Goal: Information Seeking & Learning: Learn about a topic

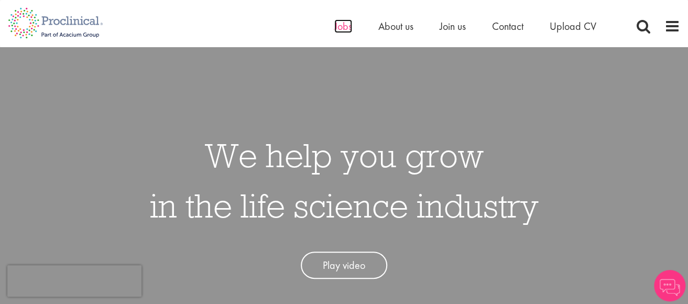
click at [347, 27] on span "Jobs" at bounding box center [343, 26] width 18 height 14
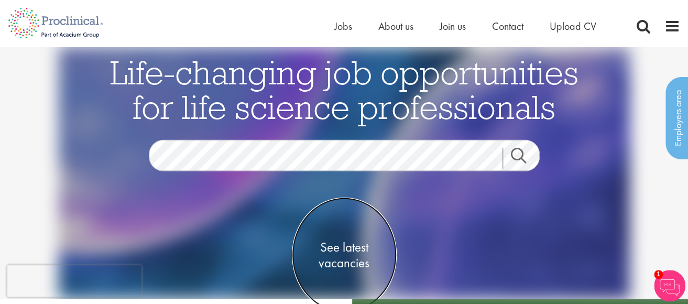
click at [354, 242] on span "See latest vacancies" at bounding box center [344, 255] width 105 height 31
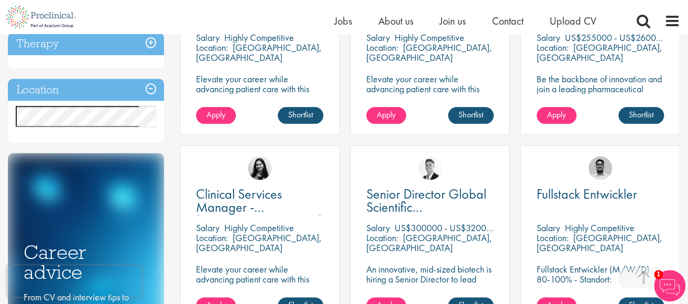
scroll to position [447, 0]
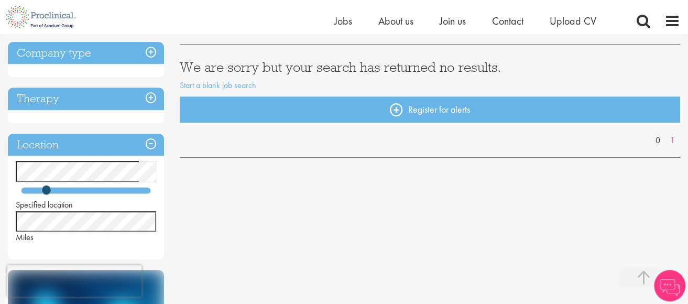
scroll to position [171, 0]
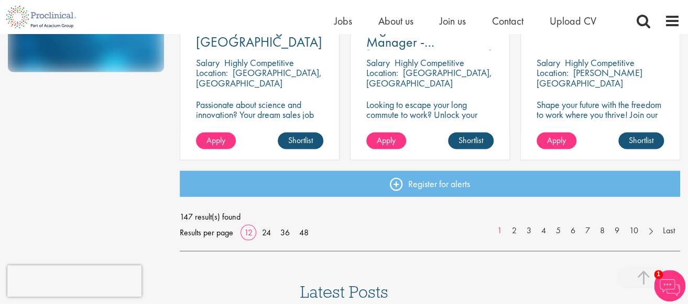
scroll to position [826, 0]
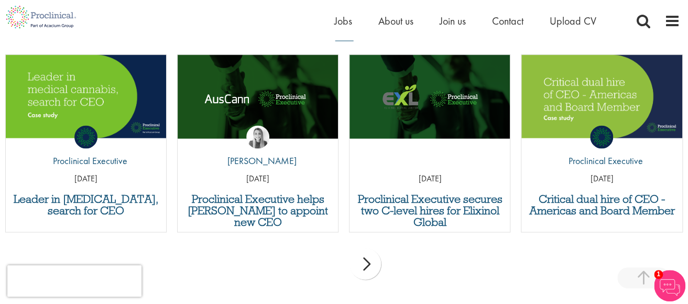
scroll to position [1019, 0]
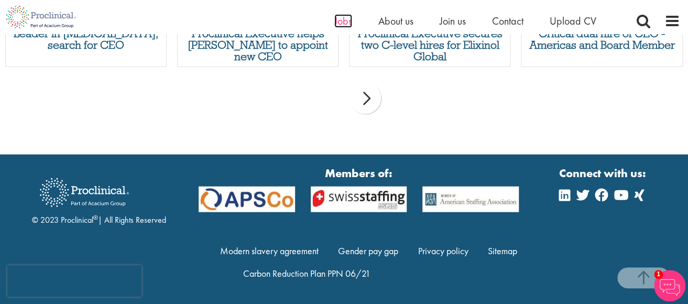
click at [342, 17] on span "Jobs" at bounding box center [343, 21] width 18 height 14
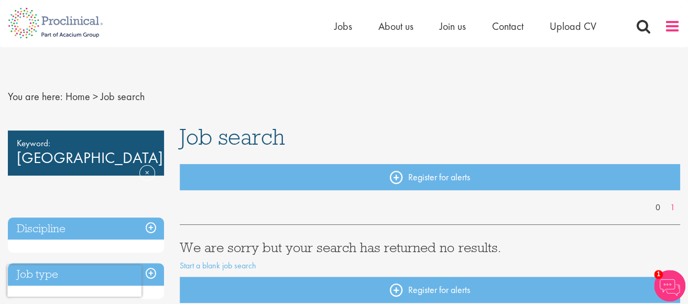
click at [675, 23] on span at bounding box center [673, 26] width 16 height 16
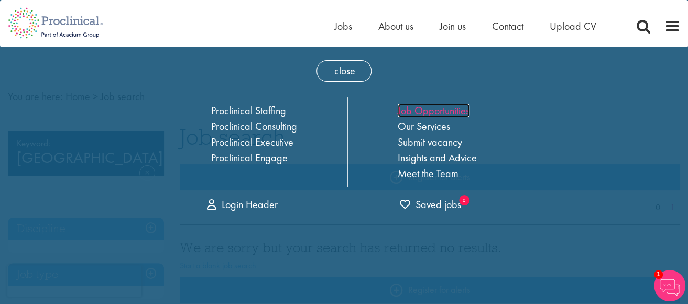
click at [453, 111] on link "Job Opportunities" at bounding box center [434, 111] width 72 height 14
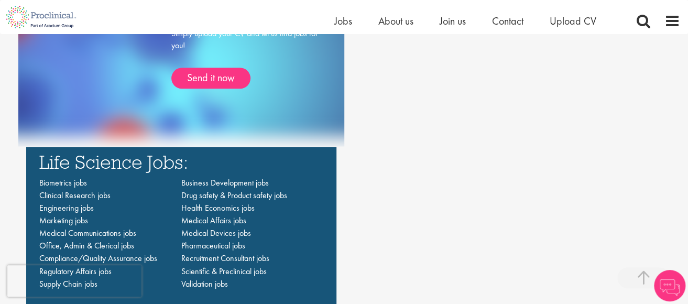
scroll to position [710, 0]
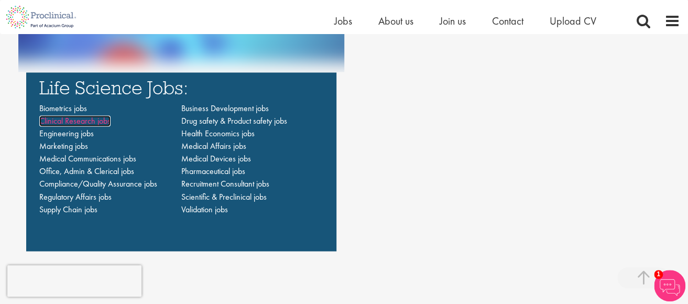
click at [102, 115] on span "Clinical Research jobs" at bounding box center [74, 120] width 71 height 11
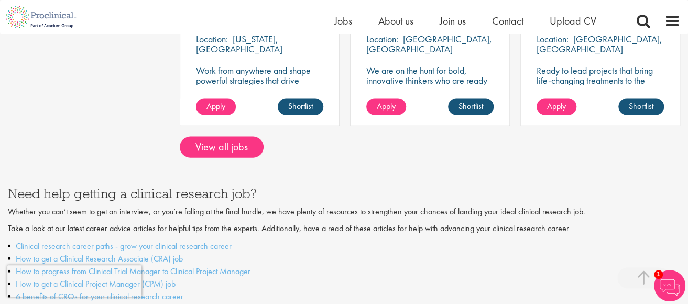
scroll to position [988, 0]
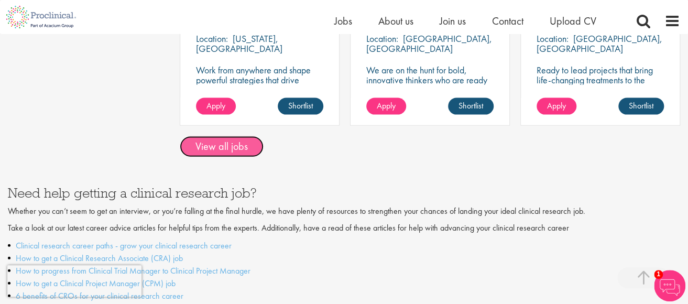
click at [237, 136] on link "View all jobs" at bounding box center [222, 146] width 84 height 21
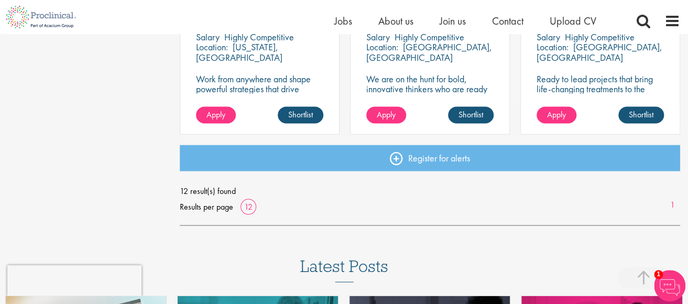
scroll to position [873, 0]
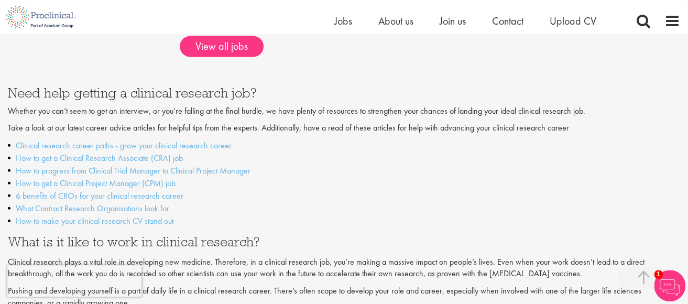
scroll to position [1087, 0]
